Goal: Task Accomplishment & Management: Complete application form

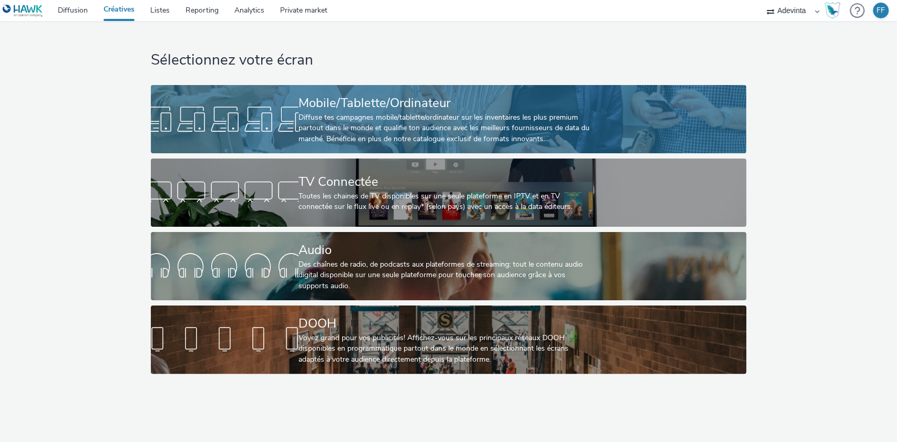
click at [381, 120] on div "Diffuse tes campagnes mobile/tablette/ordinateur sur les inventaires les plus p…" at bounding box center [446, 128] width 296 height 32
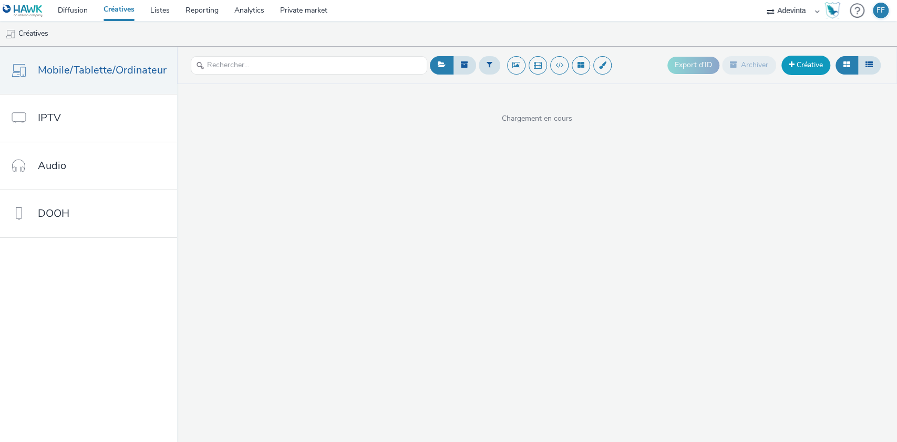
click at [799, 66] on link "Créative" at bounding box center [805, 65] width 49 height 19
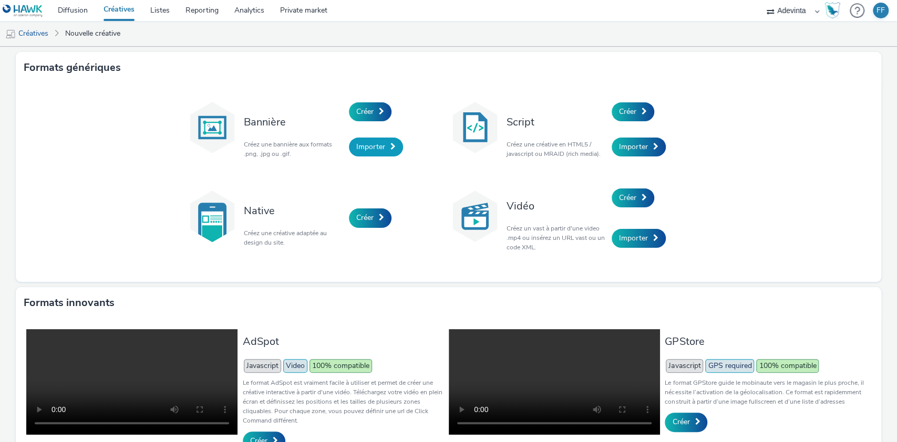
click at [366, 147] on span "Importer" at bounding box center [370, 147] width 29 height 10
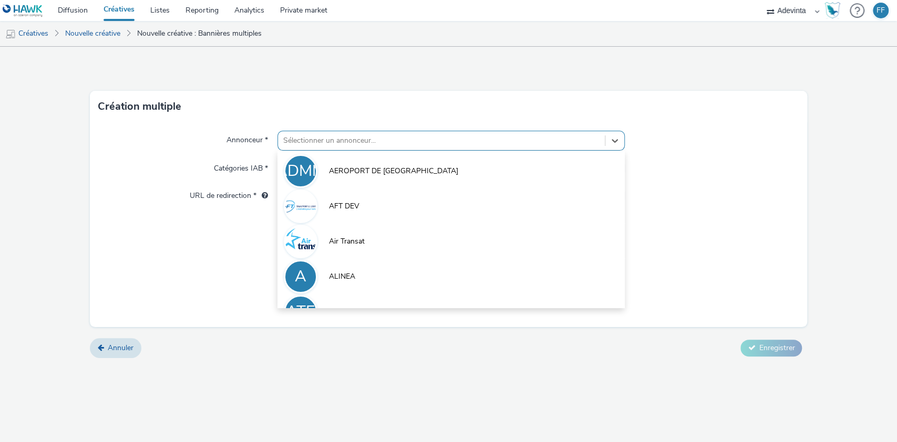
click at [365, 138] on div at bounding box center [441, 141] width 317 height 13
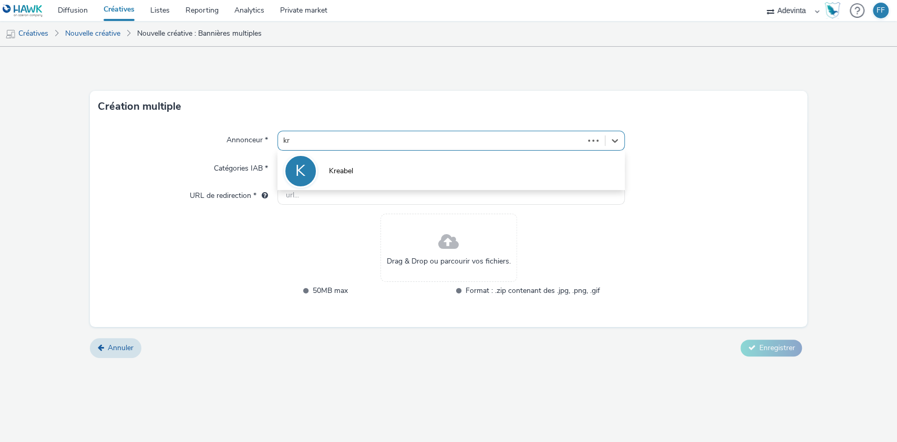
type input "kre"
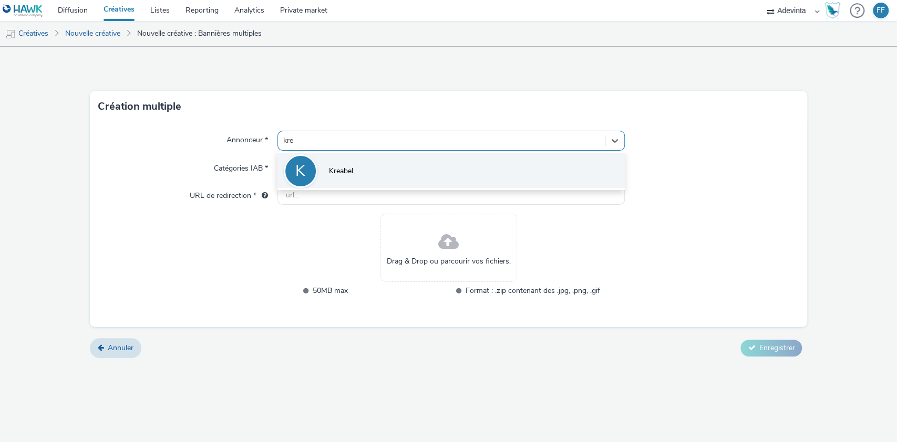
click at [363, 176] on li "K Kreabel" at bounding box center [451, 170] width 348 height 35
type input "[URL][DOMAIN_NAME]"
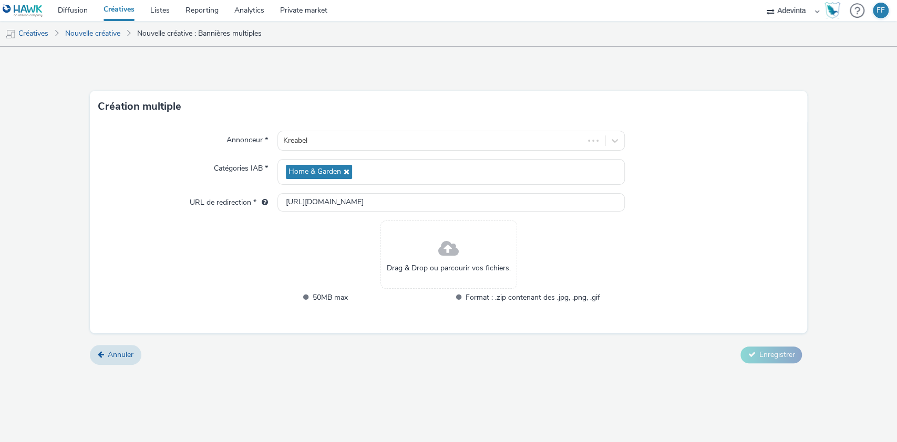
click at [453, 264] on span "Drag & Drop ou parcourir vos fichiers." at bounding box center [449, 268] width 124 height 11
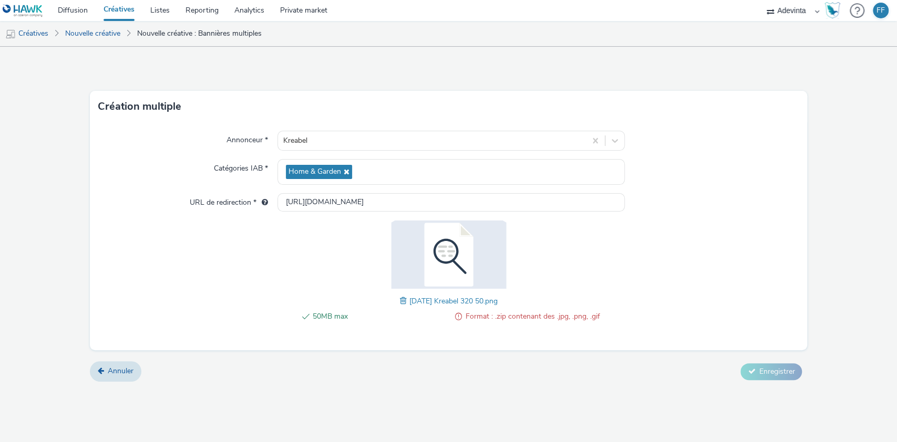
click at [400, 304] on span at bounding box center [404, 301] width 9 height 12
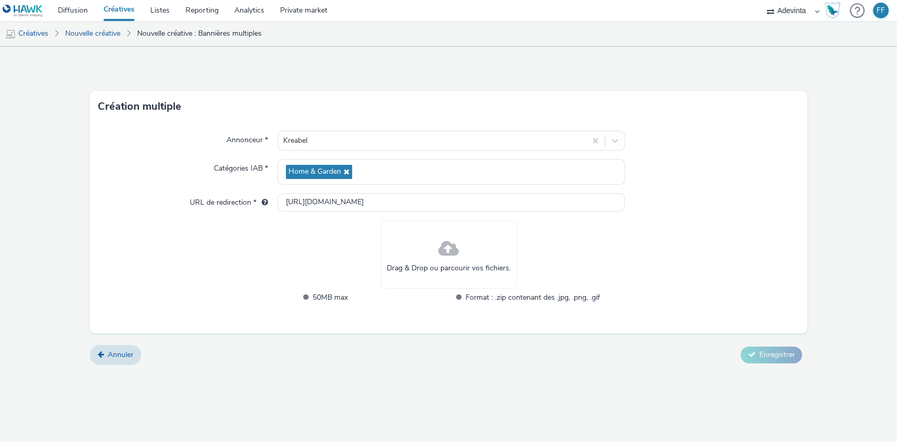
click at [433, 251] on div "Drag & Drop ou parcourir vos fichiers." at bounding box center [448, 255] width 137 height 68
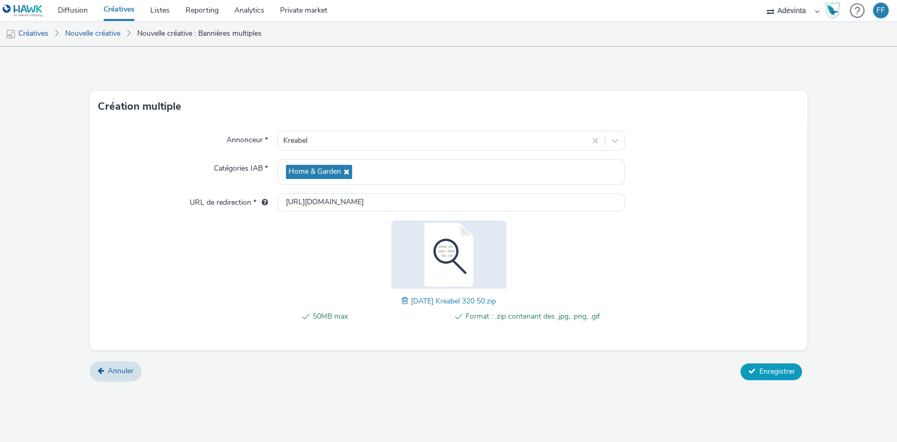
click at [781, 372] on span "Enregistrer" at bounding box center [777, 372] width 36 height 10
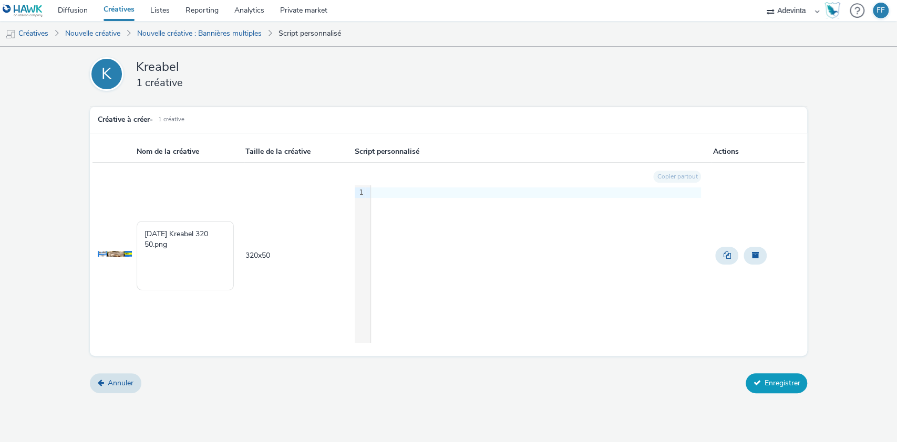
click at [786, 382] on button "Enregistrer" at bounding box center [776, 384] width 61 height 20
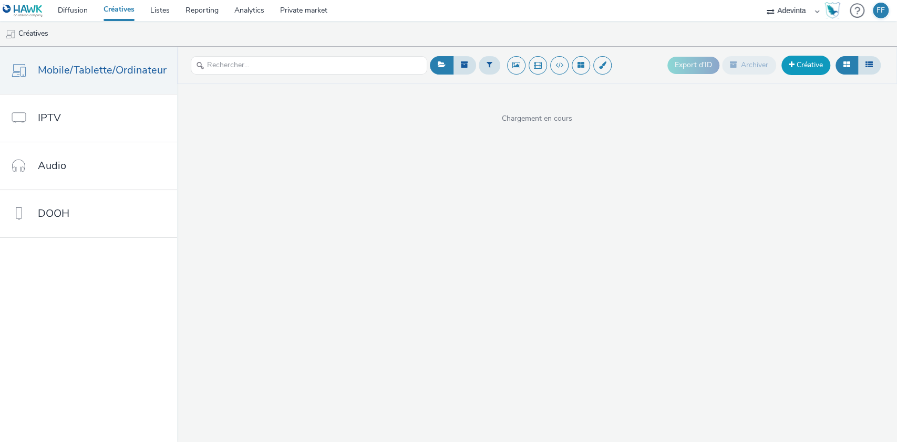
click at [799, 64] on link "Créative" at bounding box center [805, 65] width 49 height 19
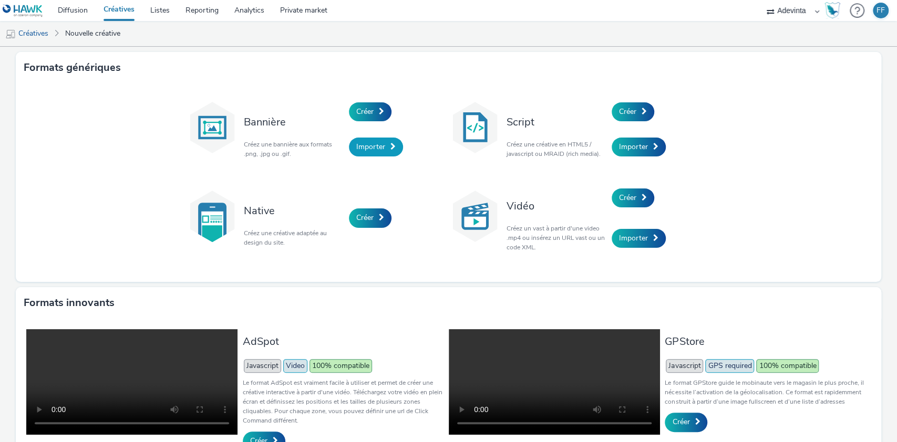
click at [366, 145] on span "Importer" at bounding box center [370, 147] width 29 height 10
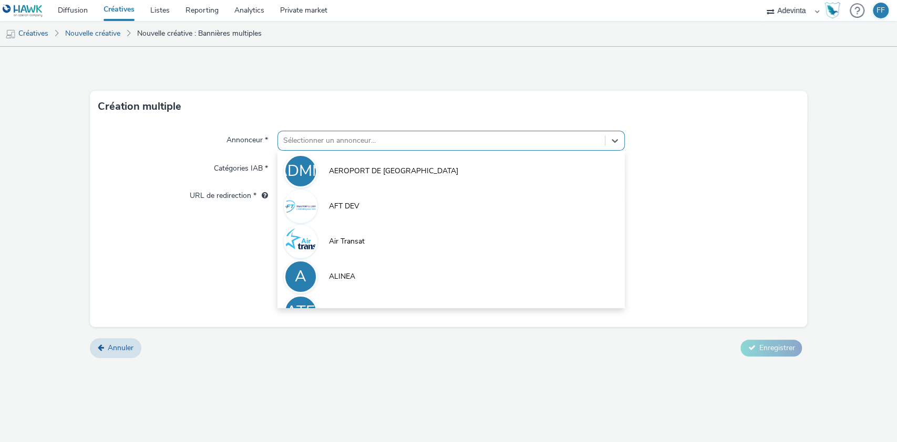
click at [348, 135] on div at bounding box center [441, 141] width 317 height 13
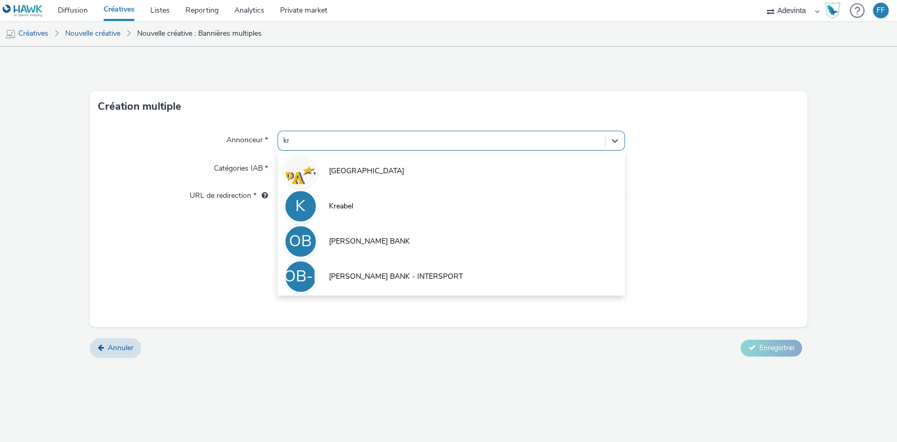
type input "kre"
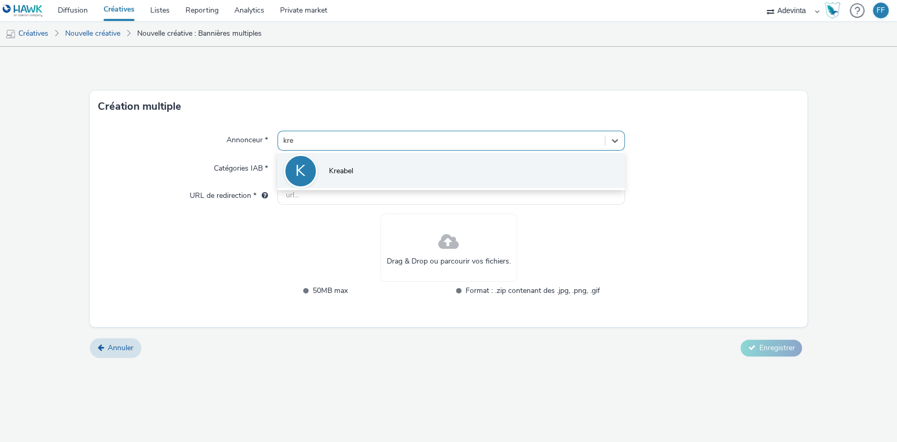
click at [347, 163] on li "K Kreabel" at bounding box center [451, 170] width 348 height 35
type input "[URL][DOMAIN_NAME]"
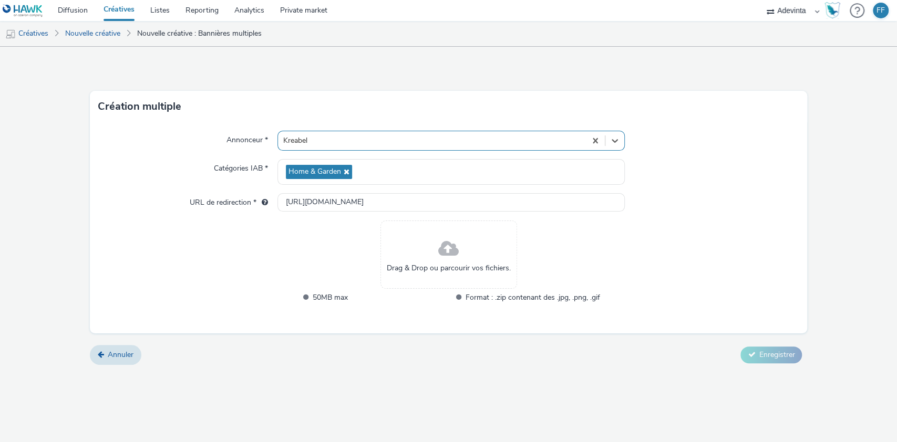
click at [470, 255] on div "Drag & Drop ou parcourir vos fichiers." at bounding box center [448, 255] width 137 height 68
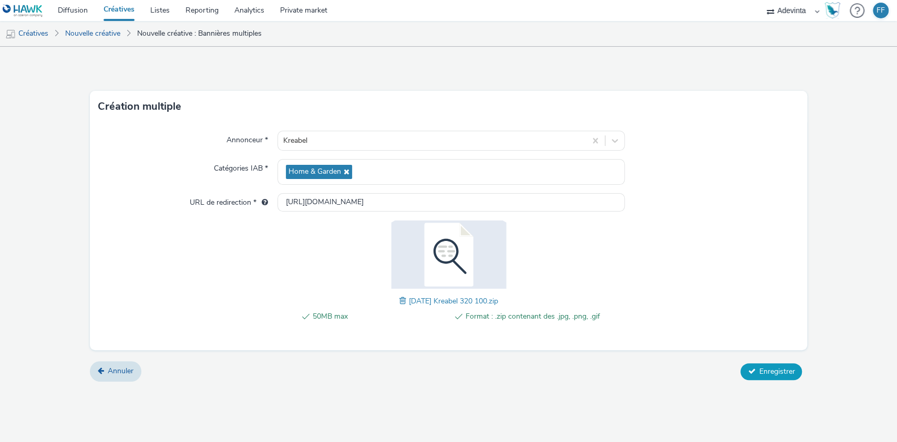
click at [777, 374] on span "Enregistrer" at bounding box center [777, 372] width 36 height 10
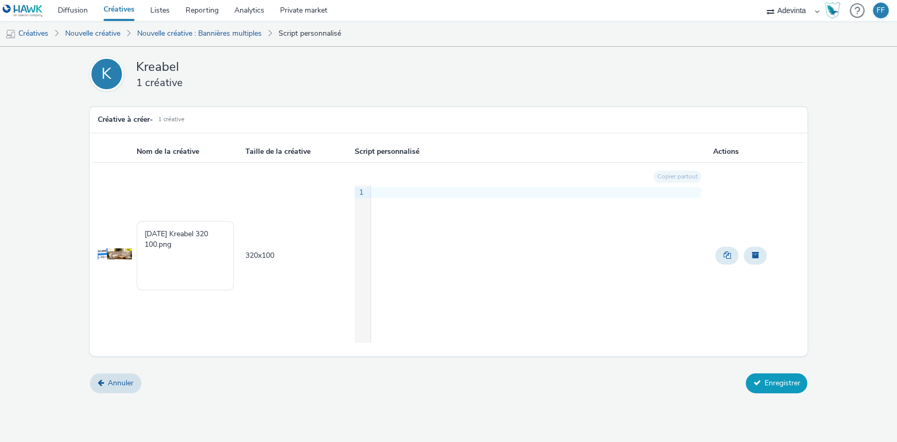
click at [790, 382] on button "Enregistrer" at bounding box center [776, 384] width 61 height 20
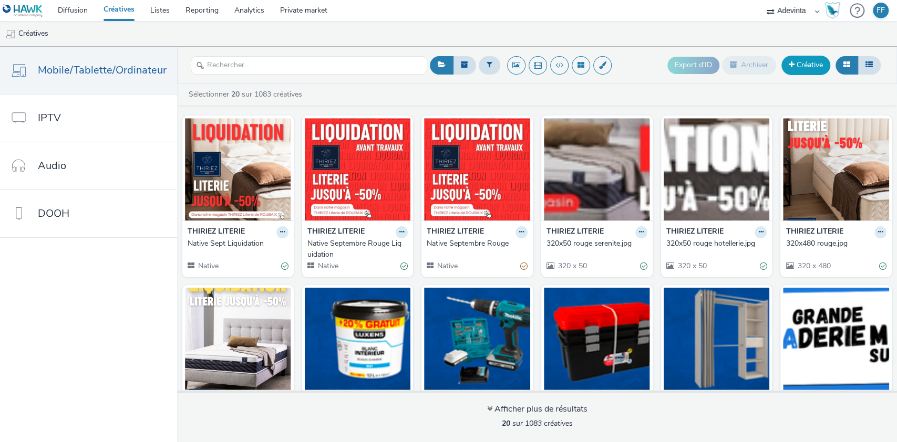
click at [809, 60] on link "Créative" at bounding box center [805, 65] width 49 height 19
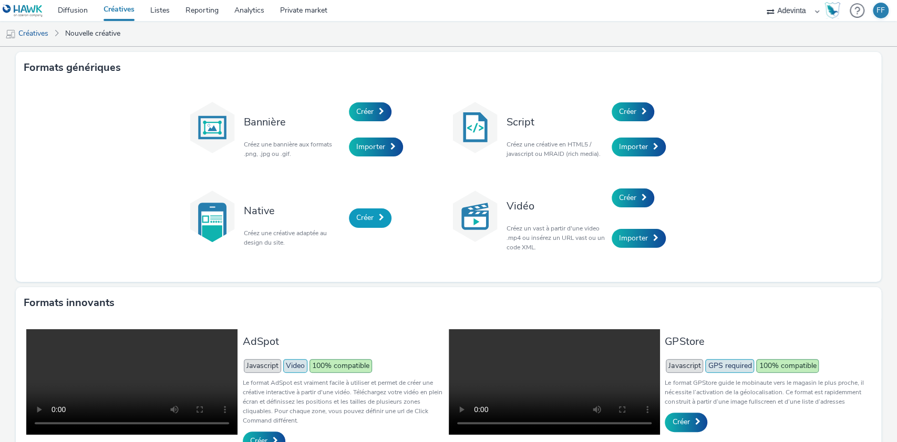
click at [360, 220] on span "Créer" at bounding box center [364, 218] width 17 height 10
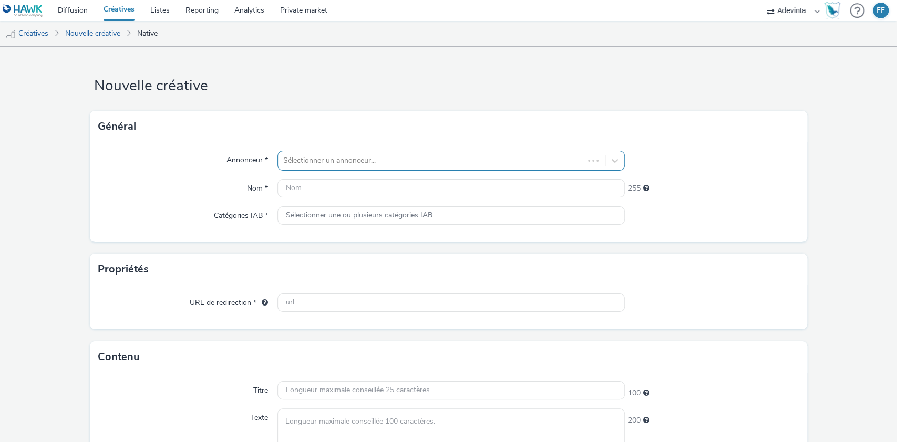
click at [310, 159] on div at bounding box center [431, 160] width 296 height 13
type input "kre"
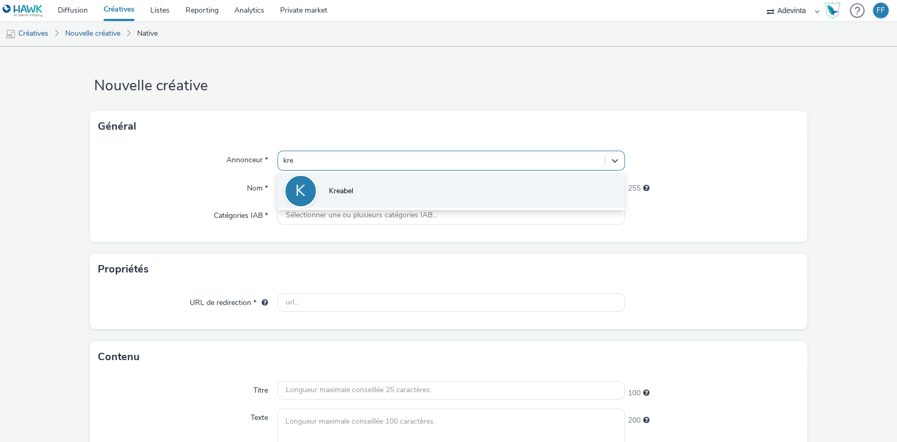
click at [355, 193] on li "K Kreabel" at bounding box center [451, 190] width 348 height 35
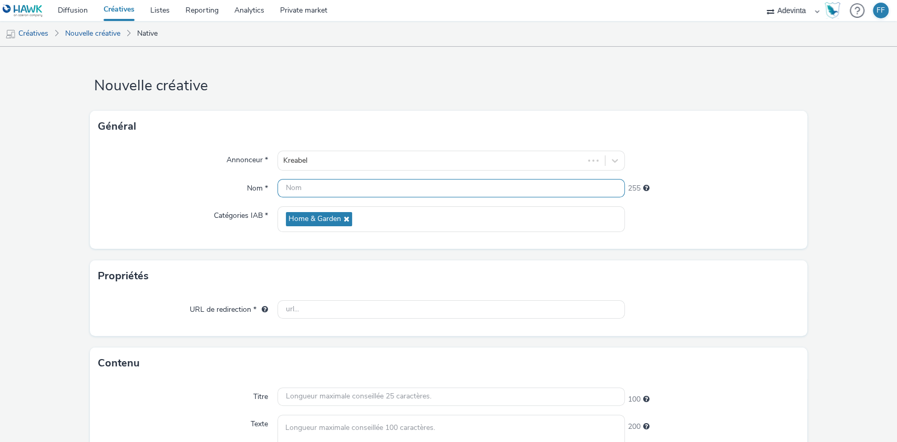
click at [353, 191] on input "text" at bounding box center [451, 188] width 348 height 18
type input "Native 6 Octobre"
click at [315, 305] on input "text" at bounding box center [451, 310] width 348 height 18
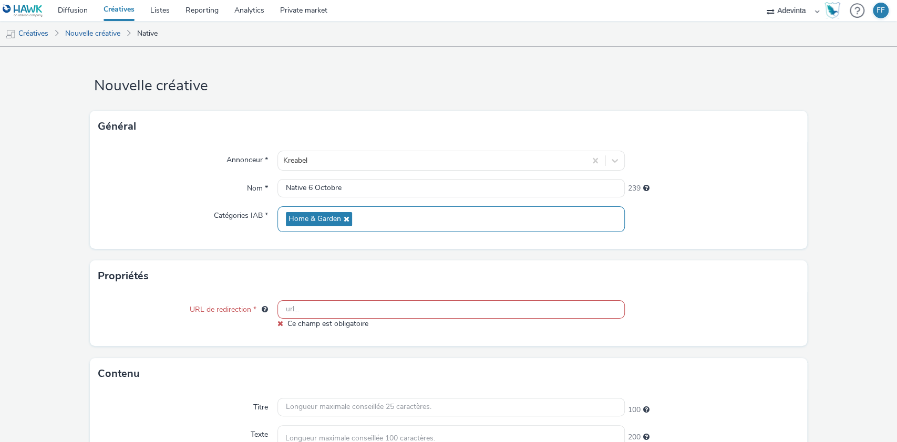
paste input "[URL][DOMAIN_NAME][DATE]"
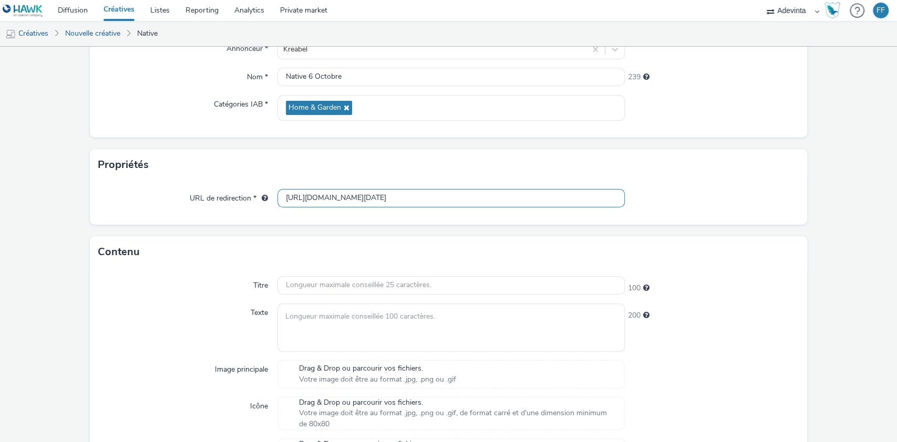
scroll to position [118, 0]
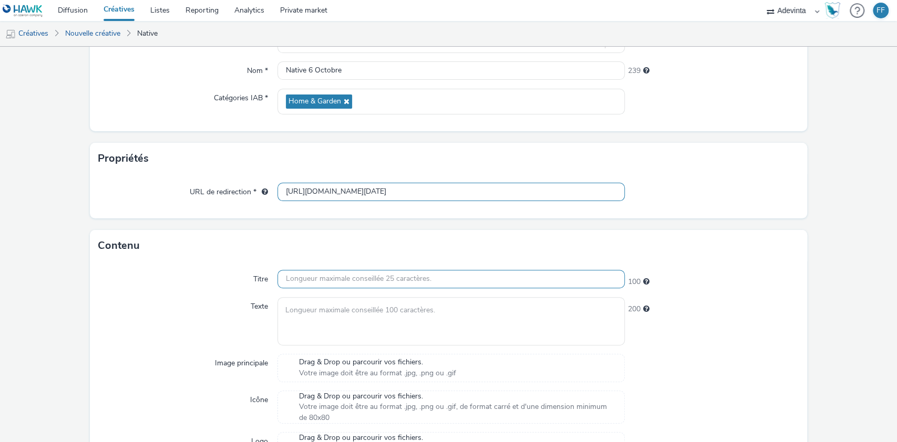
type input "[URL][DOMAIN_NAME][DATE]"
click at [459, 279] on input "text" at bounding box center [451, 279] width 348 height 18
paste input "Découvrez les dernières tendances."
type input "Découvrez les dernières tendances."
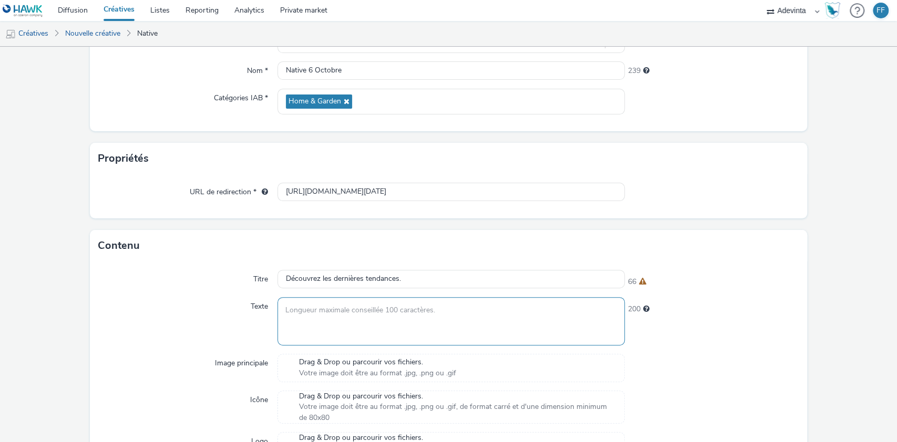
click at [343, 317] on textarea at bounding box center [451, 321] width 348 height 48
paste textarea "Tendances, bon plan pour votre intérieur."
type textarea "Tendances, bon plan pour votre intérieur."
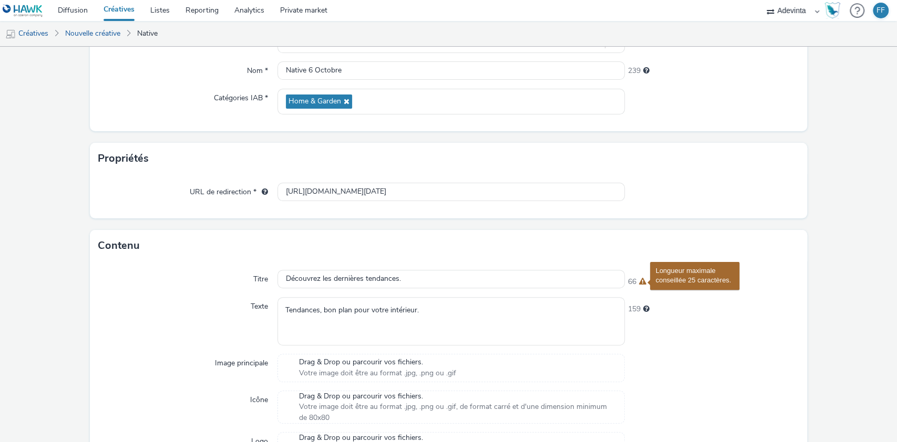
click at [638, 281] on span "Longueur maximale conseillée 25 caractères." at bounding box center [641, 281] width 7 height 7
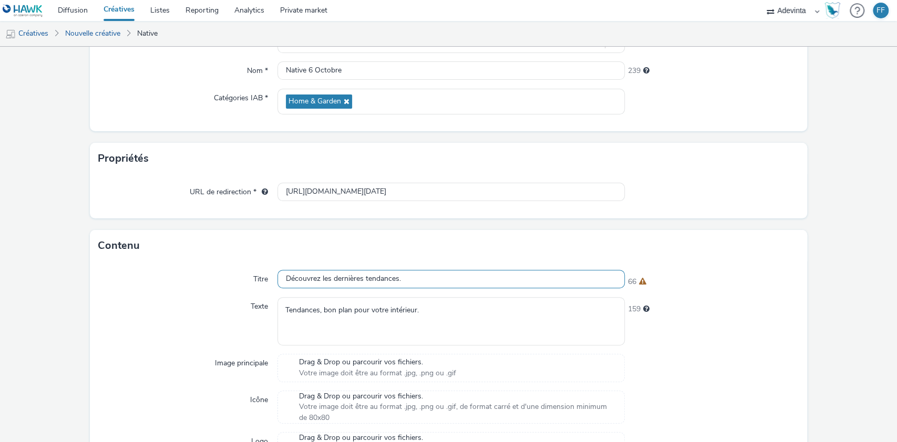
drag, startPoint x: 409, startPoint y: 280, endPoint x: 176, endPoint y: 270, distance: 233.0
click at [176, 270] on div "Titre Découvrez les dernières tendances. 66" at bounding box center [448, 279] width 701 height 19
click at [446, 283] on input "Découvrez les dernières tendances." at bounding box center [451, 279] width 348 height 18
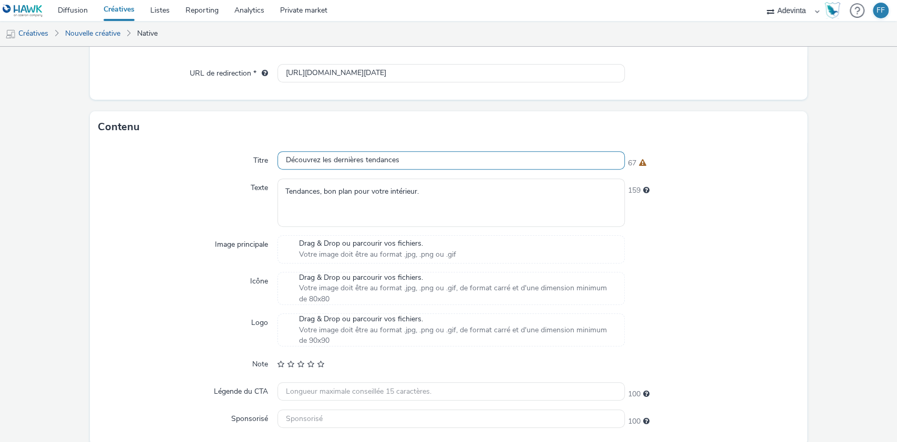
scroll to position [244, 0]
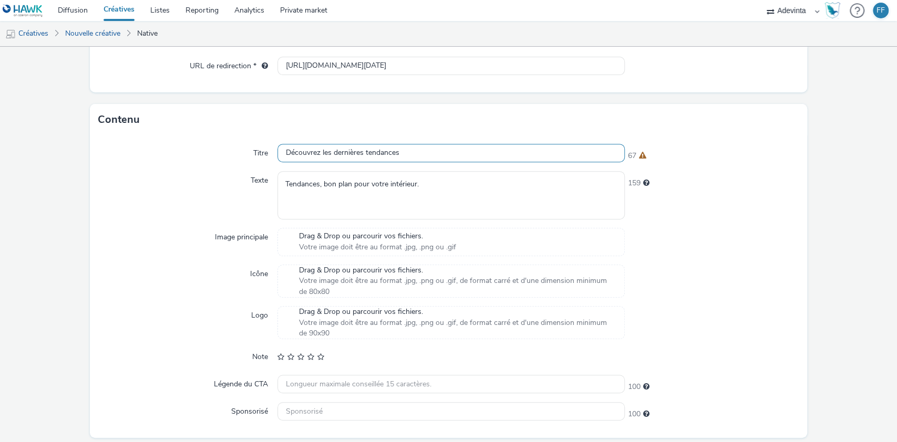
type input "Découvrez les dernières tendances"
click at [344, 247] on span "Votre image doit être au format .jpg, .png ou .gif" at bounding box center [377, 247] width 157 height 11
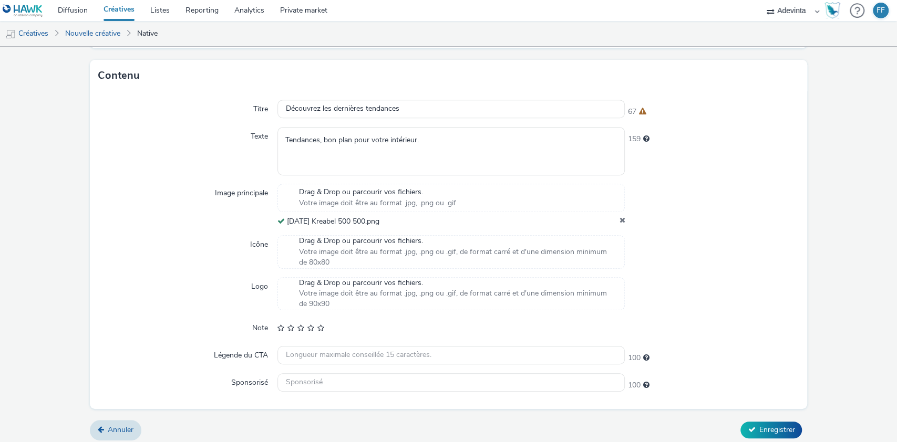
scroll to position [293, 0]
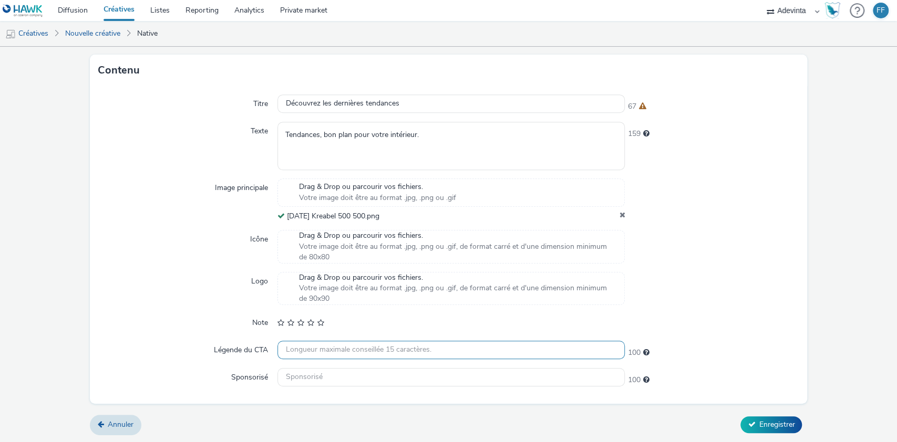
click at [304, 354] on input "text" at bounding box center [451, 350] width 348 height 18
type input "J’en profite !"
click at [341, 349] on input "J’en profite !" at bounding box center [451, 350] width 348 height 18
drag, startPoint x: 341, startPoint y: 349, endPoint x: 218, endPoint y: 345, distance: 123.0
click at [218, 345] on div "Légende du CTA J’en profite ! 86" at bounding box center [448, 350] width 701 height 19
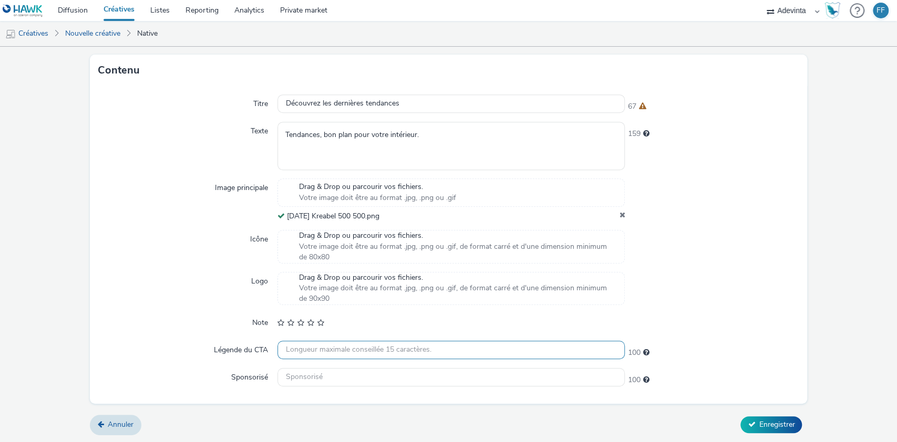
click at [319, 346] on input "text" at bounding box center [451, 350] width 348 height 18
type input "En savoir plus"
click at [335, 380] on input "text" at bounding box center [451, 377] width 348 height 18
type input "Sponsorisé"
click at [775, 427] on span "Enregistrer" at bounding box center [777, 425] width 36 height 10
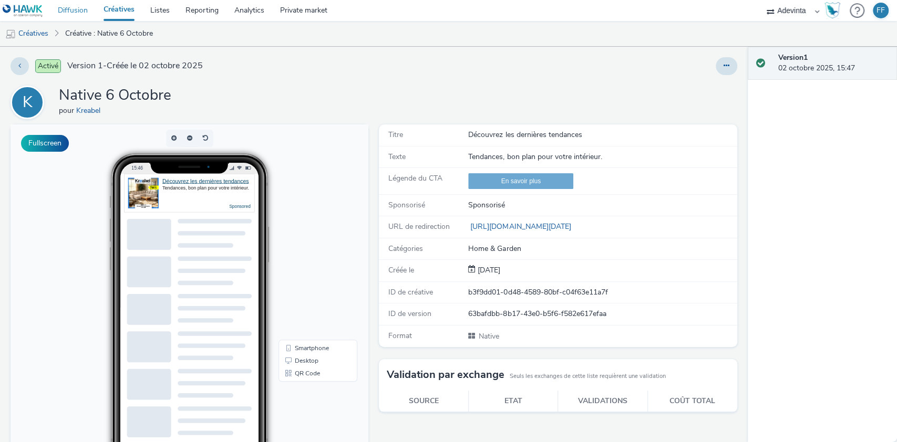
click at [68, 11] on link "Diffusion" at bounding box center [73, 10] width 46 height 21
